Goal: Information Seeking & Learning: Learn about a topic

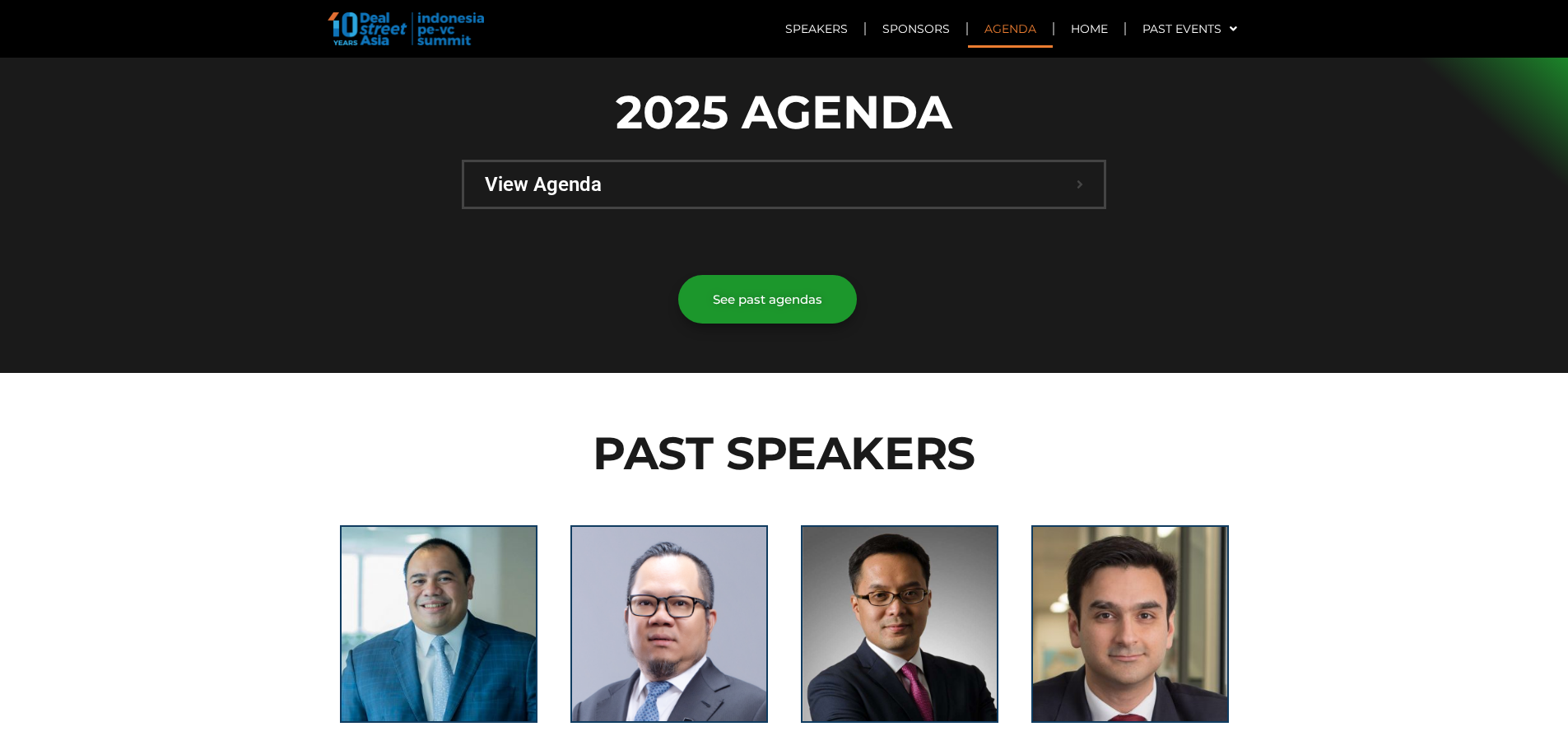
scroll to position [1152, 0]
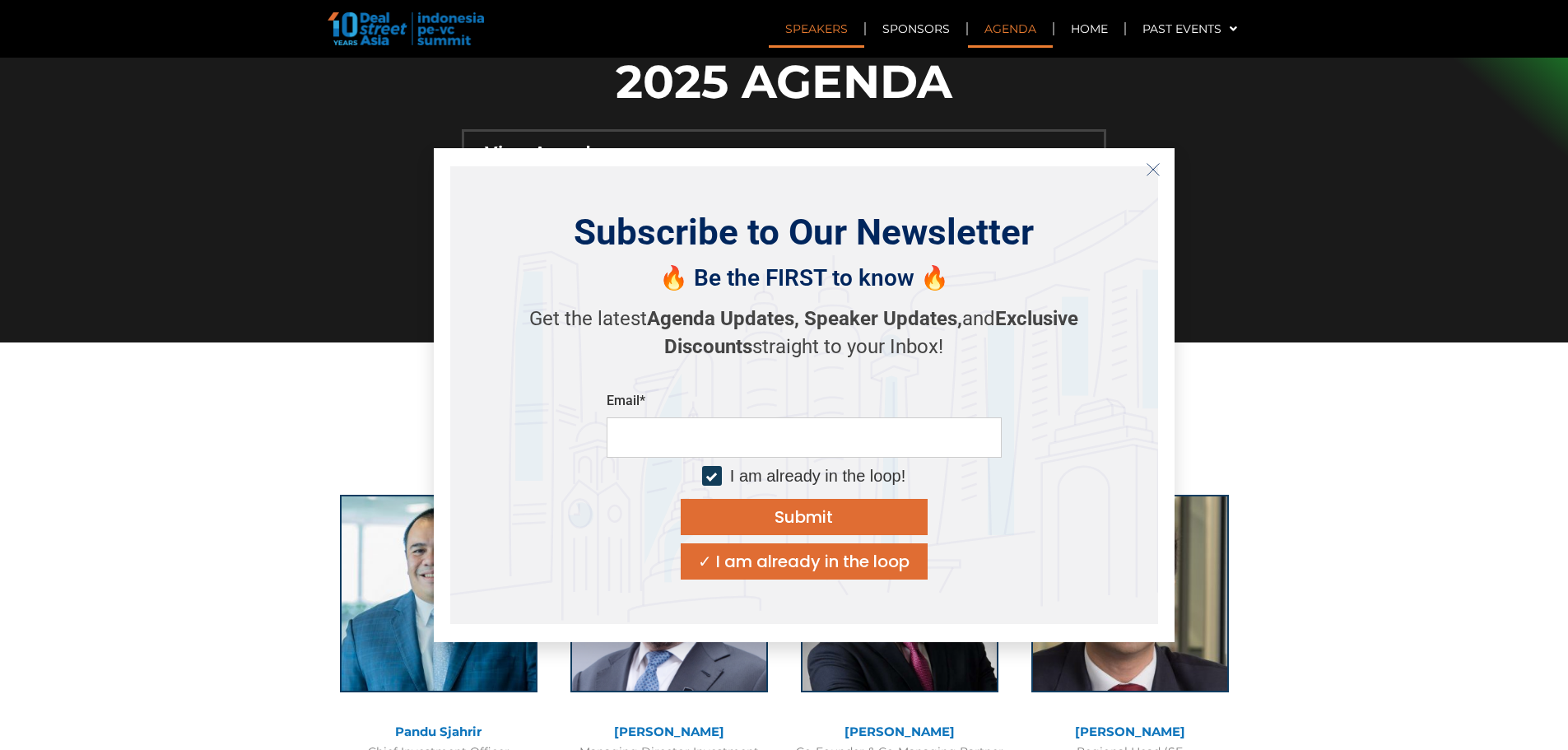
click at [1150, 166] on icon "Close" at bounding box center [1153, 169] width 15 height 15
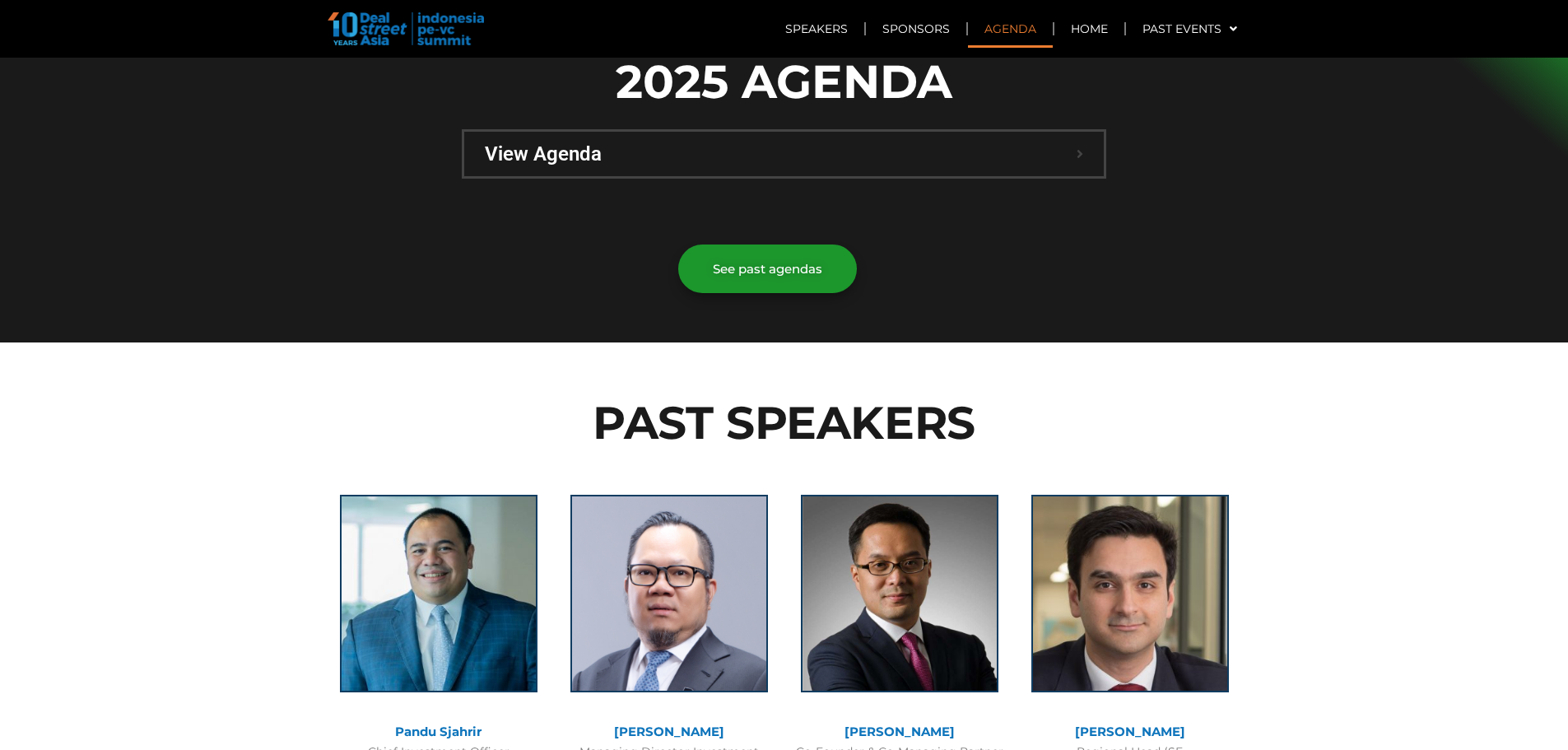
scroll to position [905, 0]
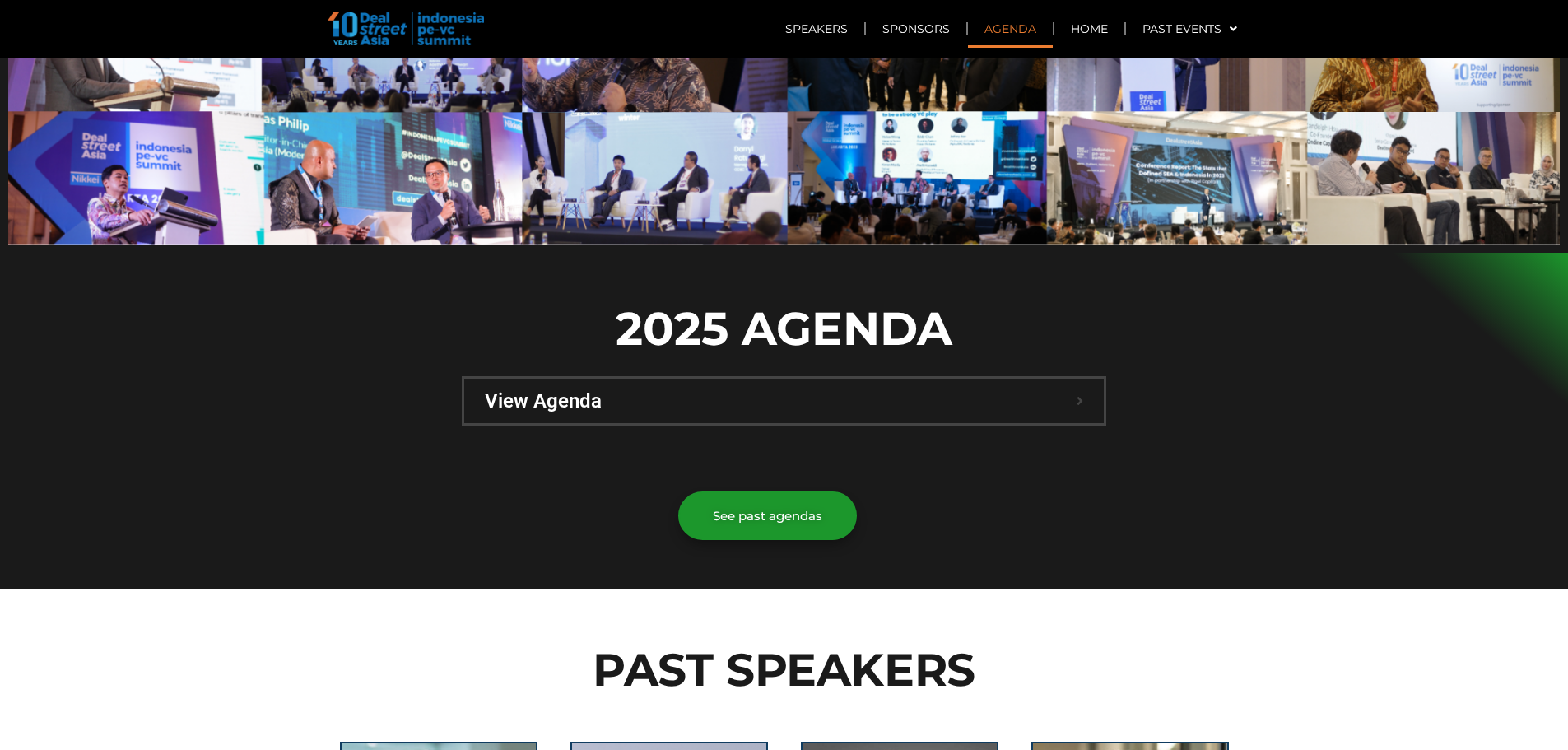
click at [577, 391] on span "View Agenda" at bounding box center [781, 401] width 592 height 20
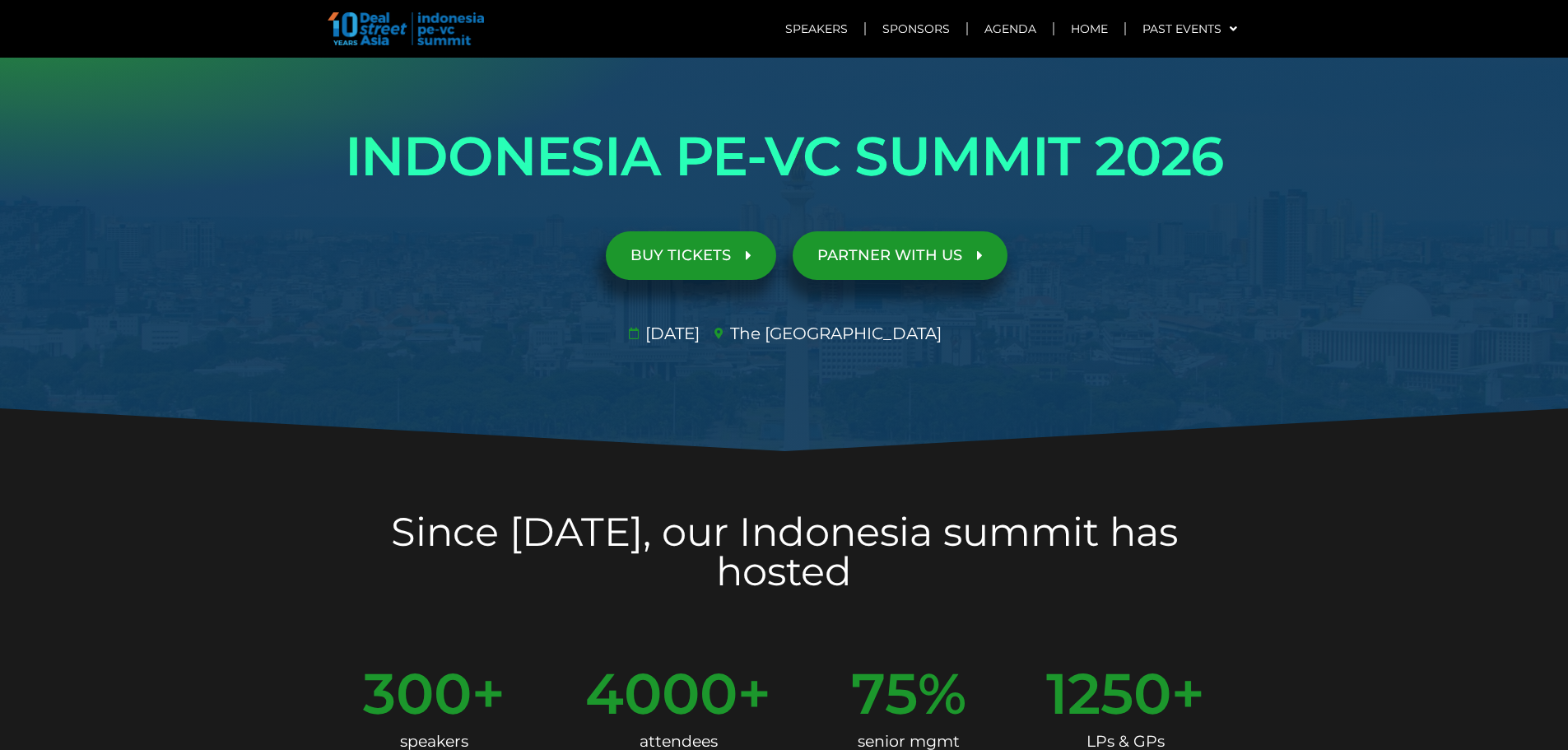
scroll to position [0, 0]
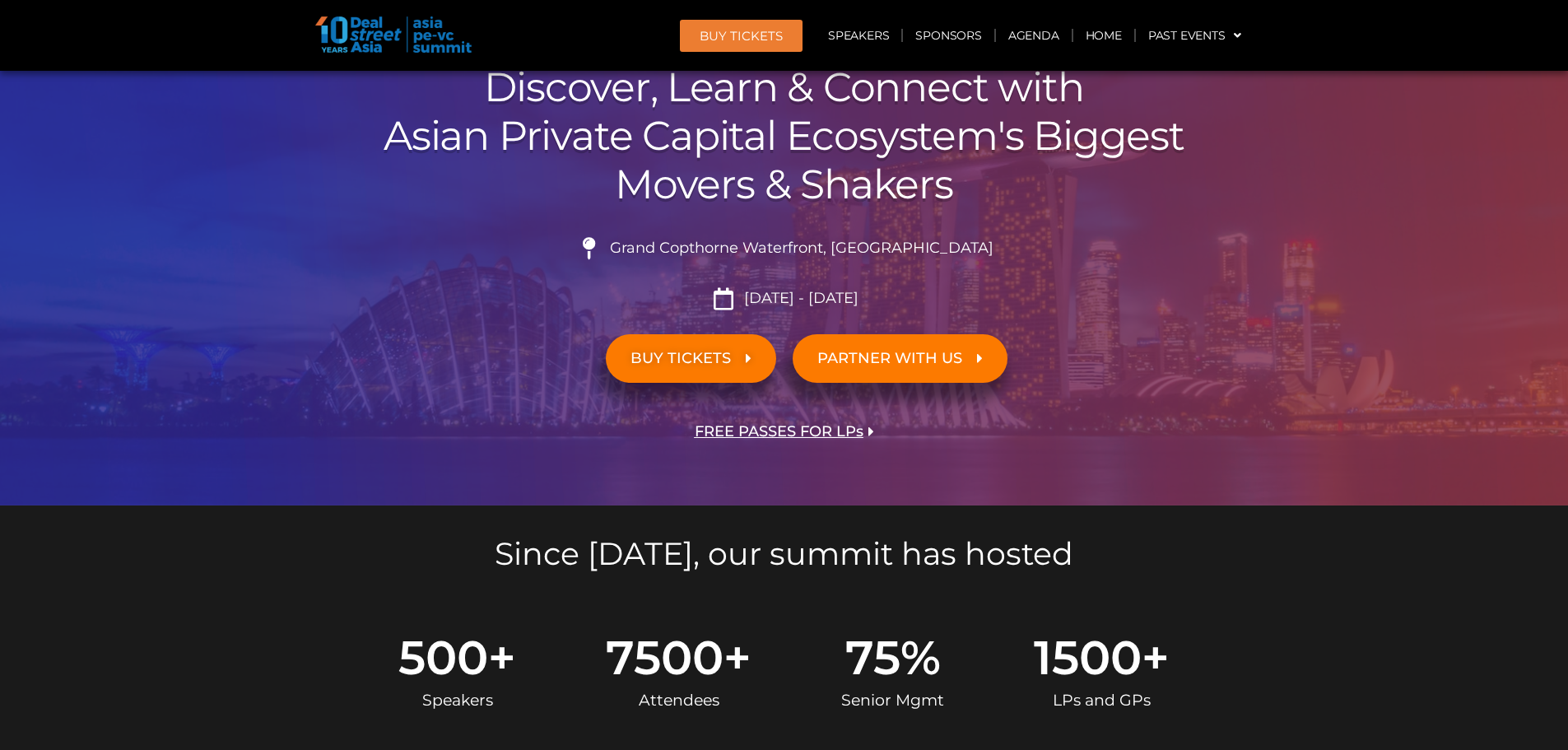
scroll to position [247, 0]
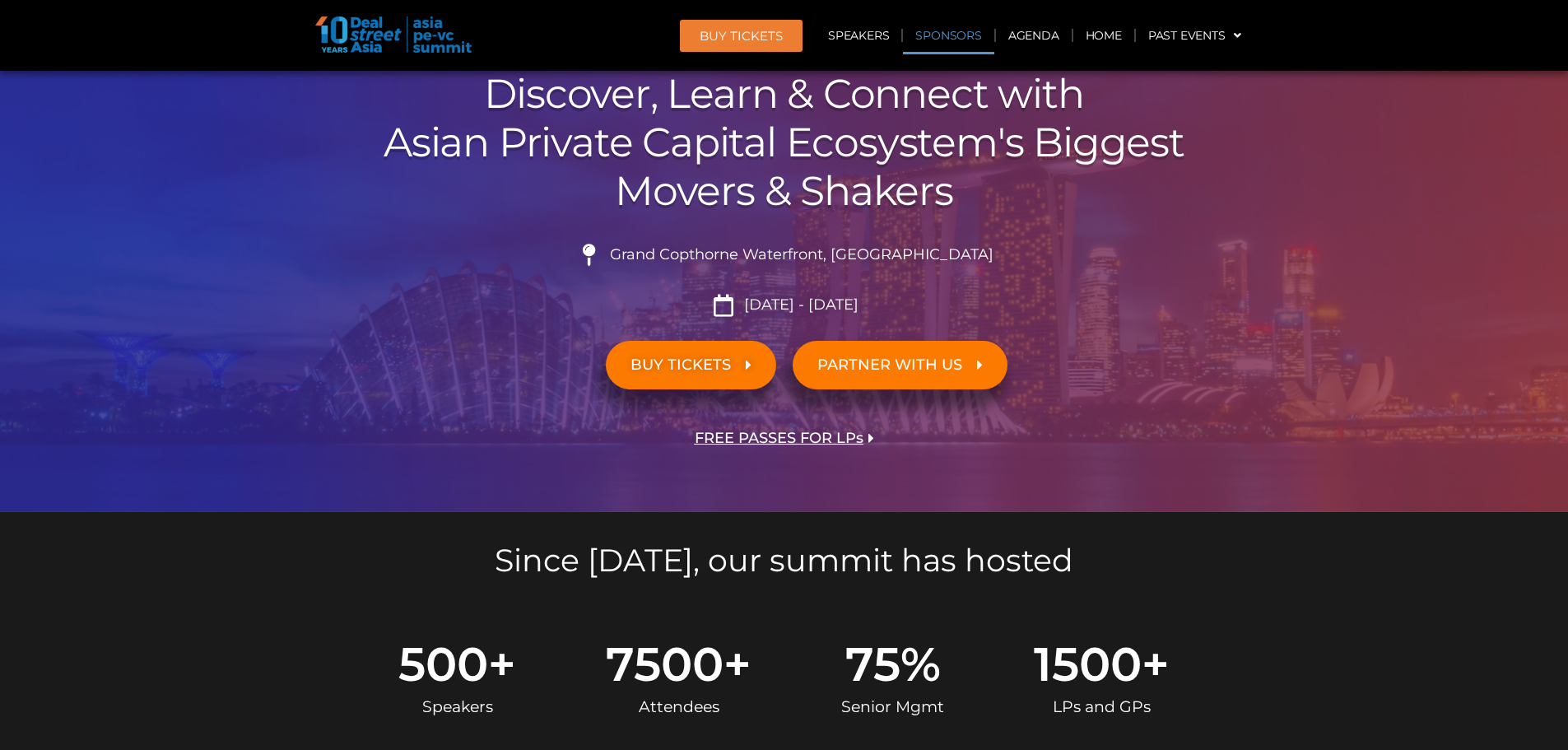
click at [936, 35] on link "Sponsors" at bounding box center [948, 35] width 90 height 38
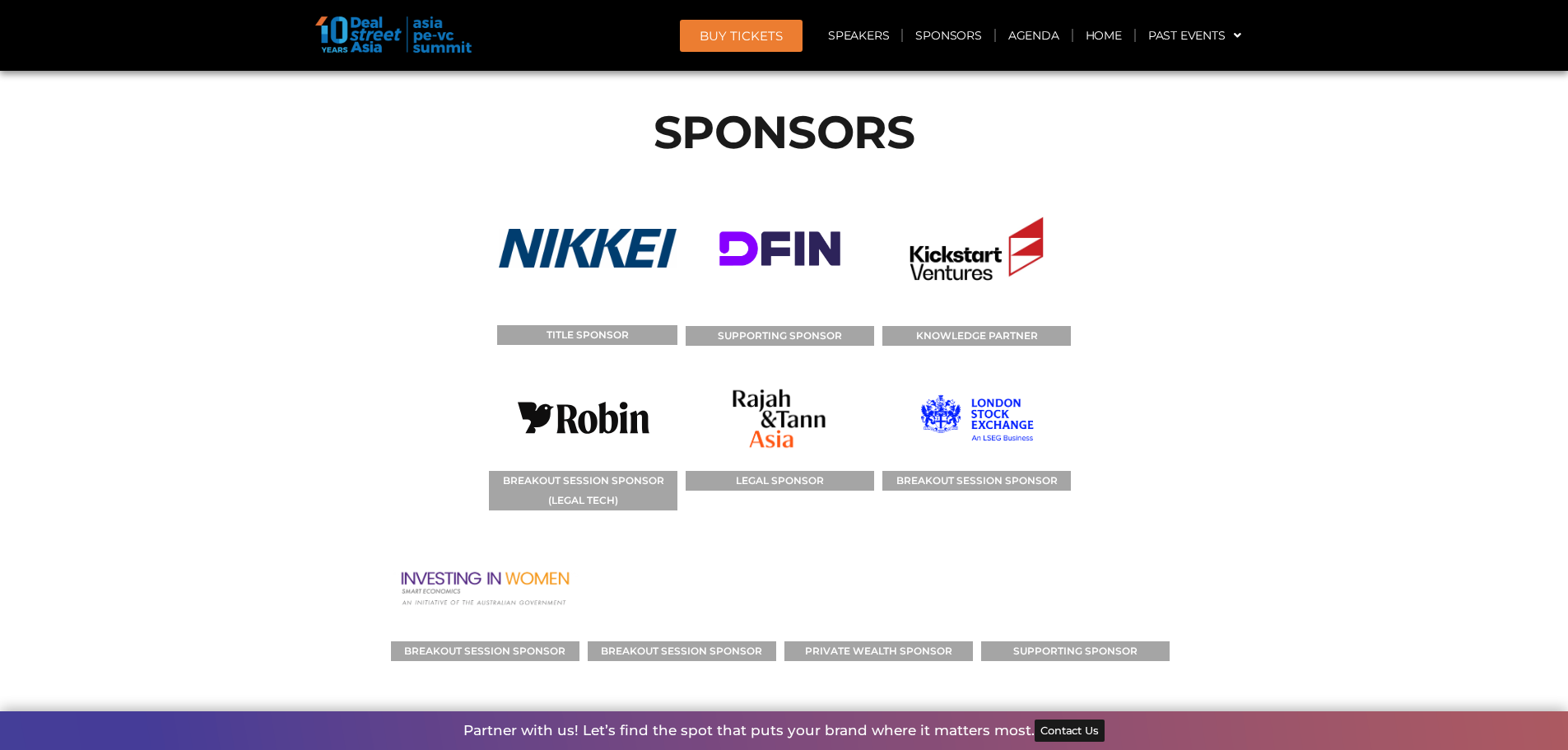
scroll to position [13076, 0]
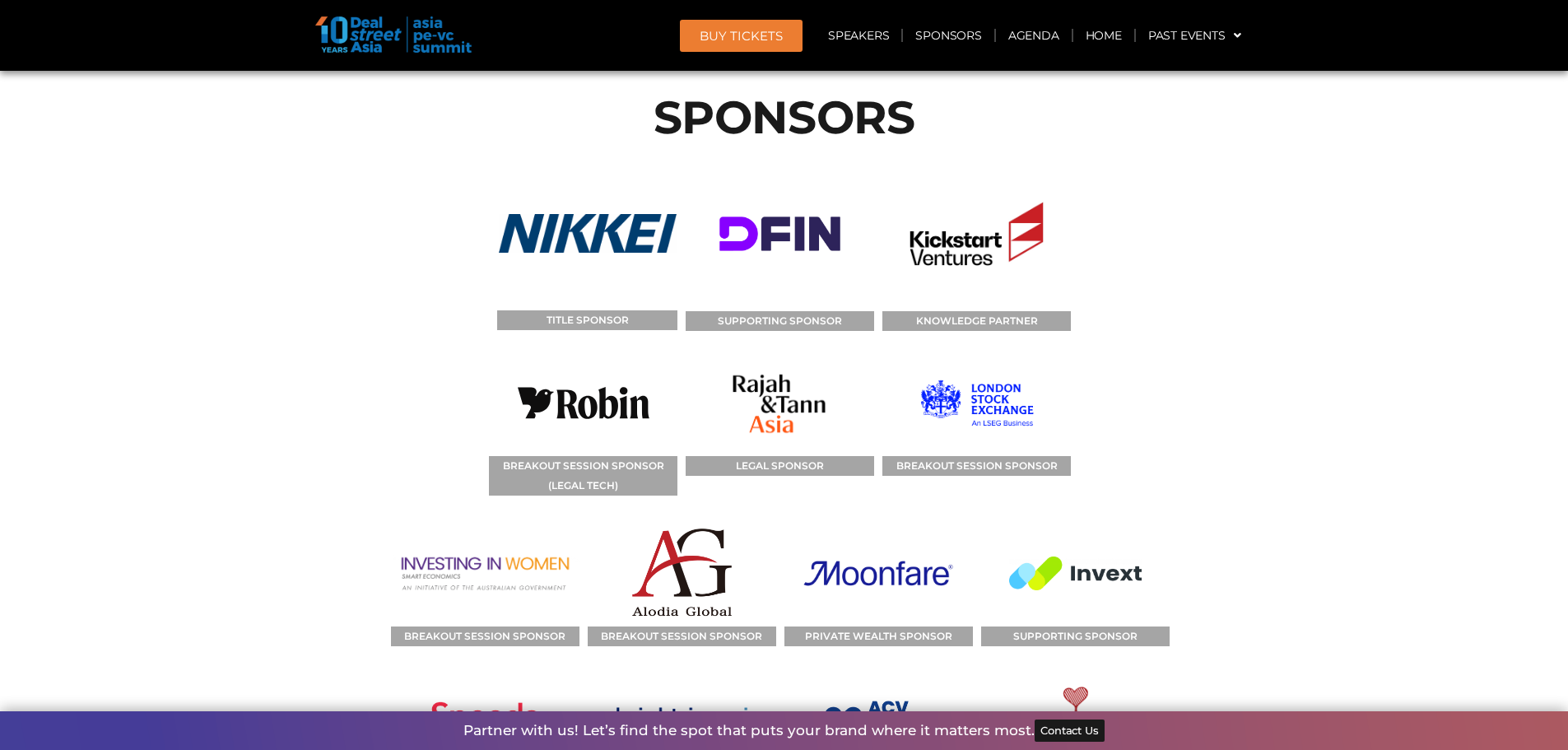
click at [689, 521] on img at bounding box center [682, 574] width 188 height 106
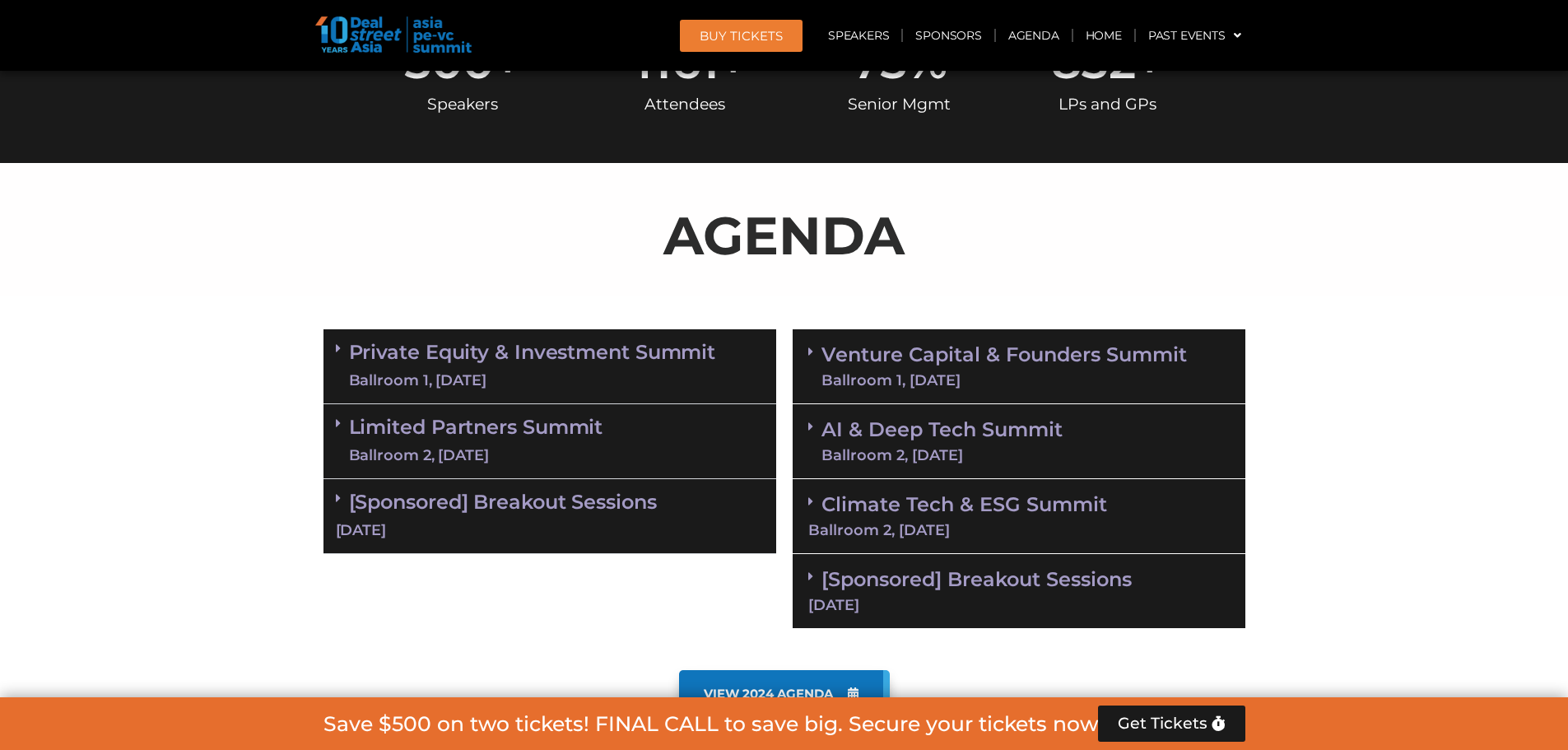
scroll to position [548, 0]
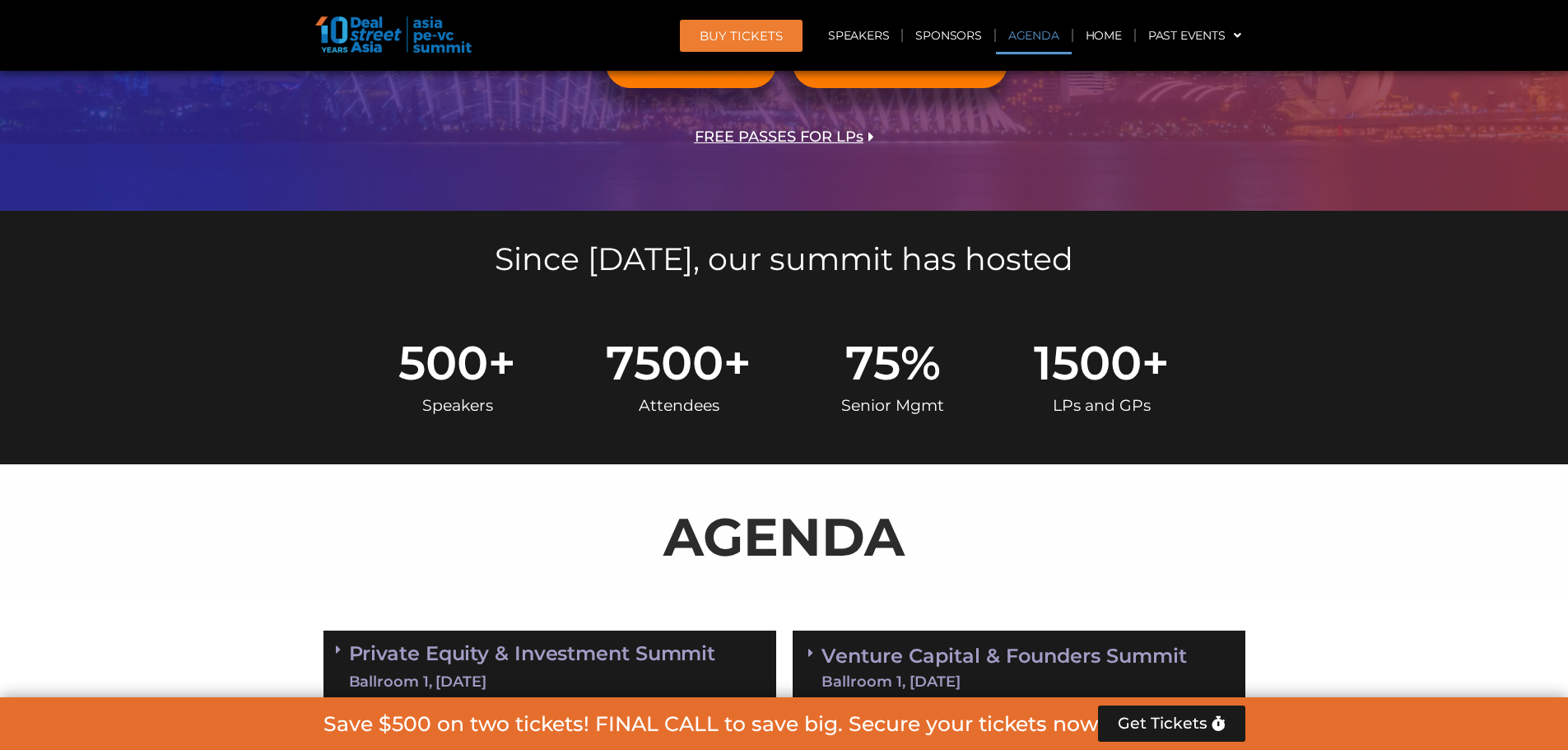
click at [1029, 37] on link "Agenda" at bounding box center [1034, 35] width 76 height 38
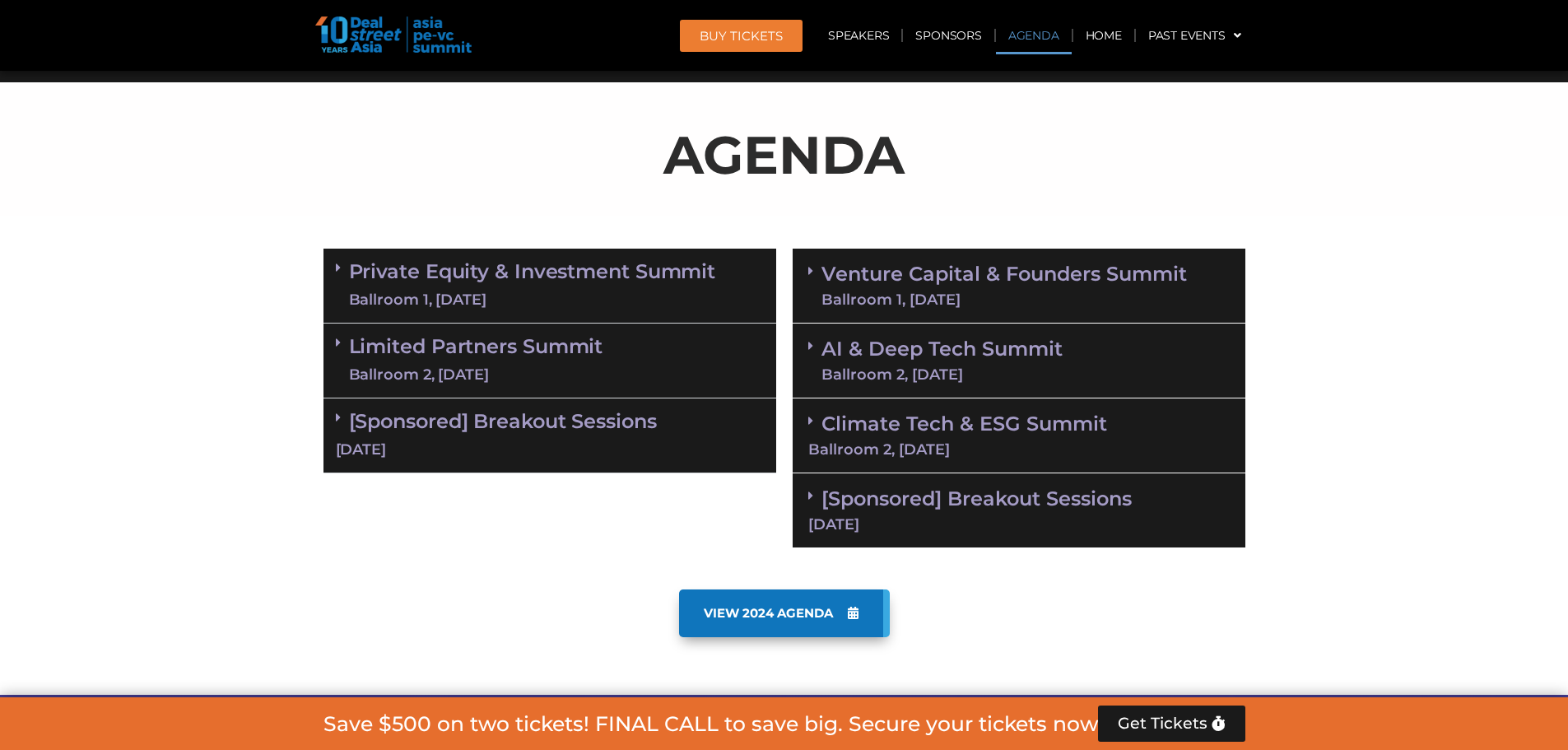
scroll to position [950, 0]
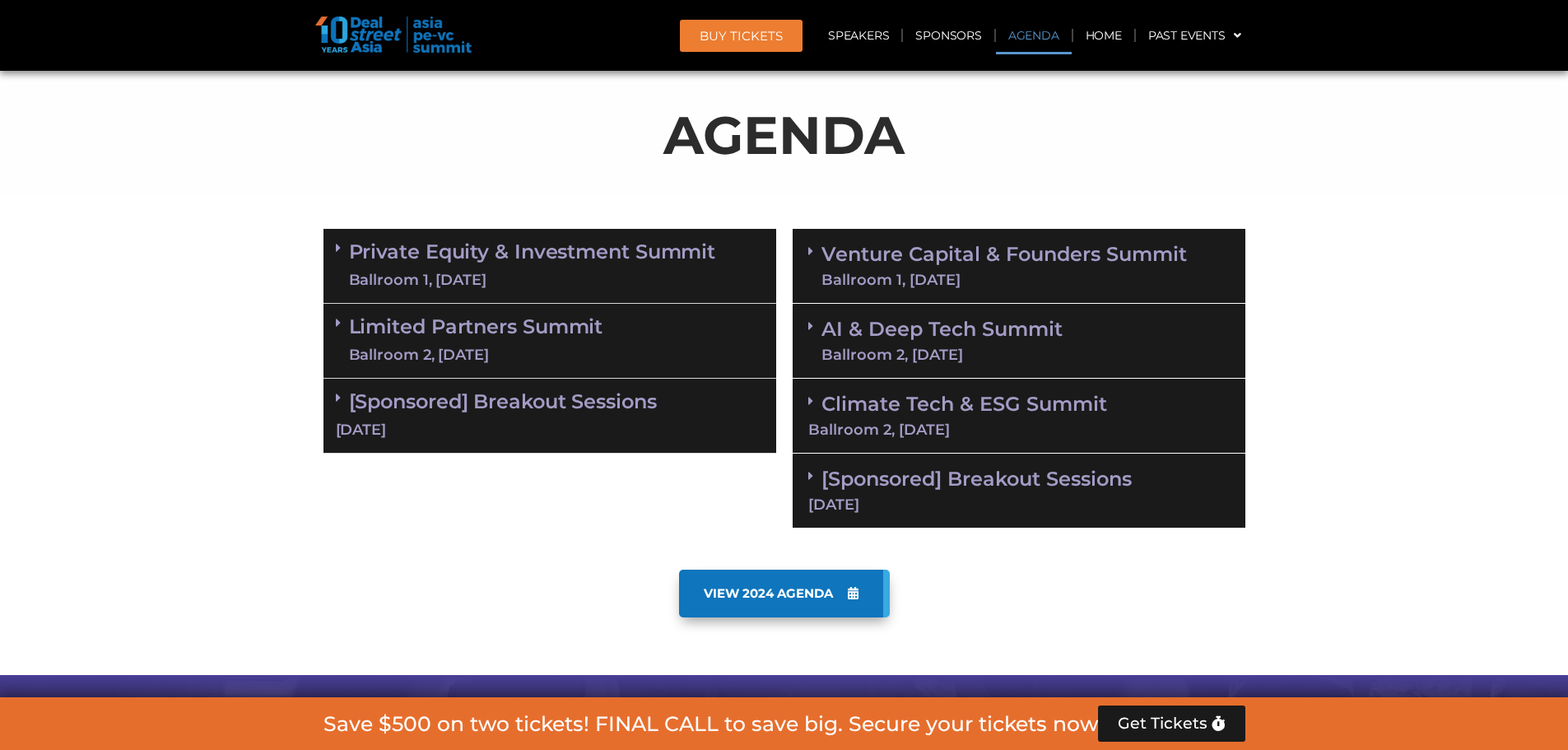
click at [893, 478] on link "[Sponsored] Breakout Sessions 11 Sept" at bounding box center [1019, 489] width 422 height 45
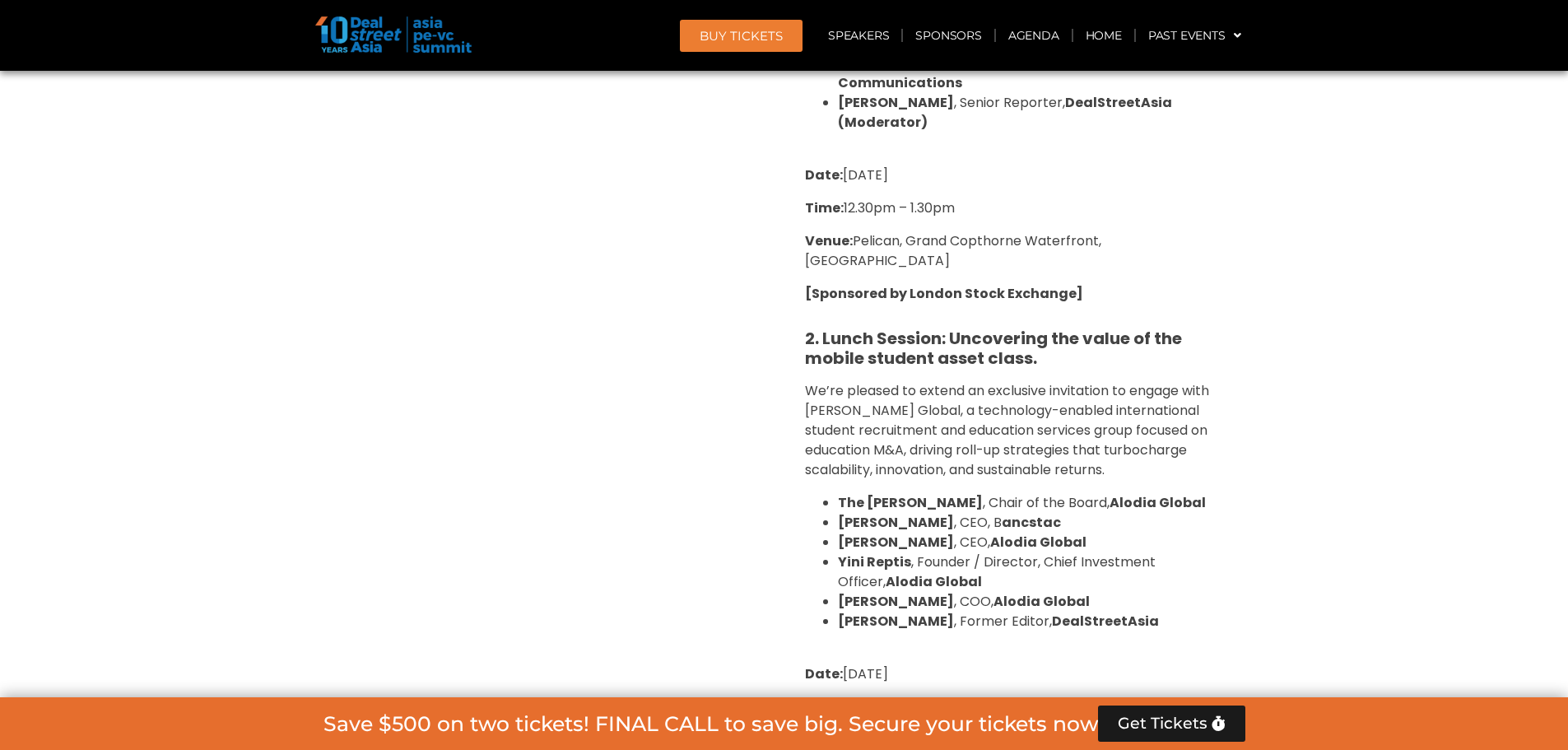
scroll to position [1690, 0]
